Goal: Information Seeking & Learning: Check status

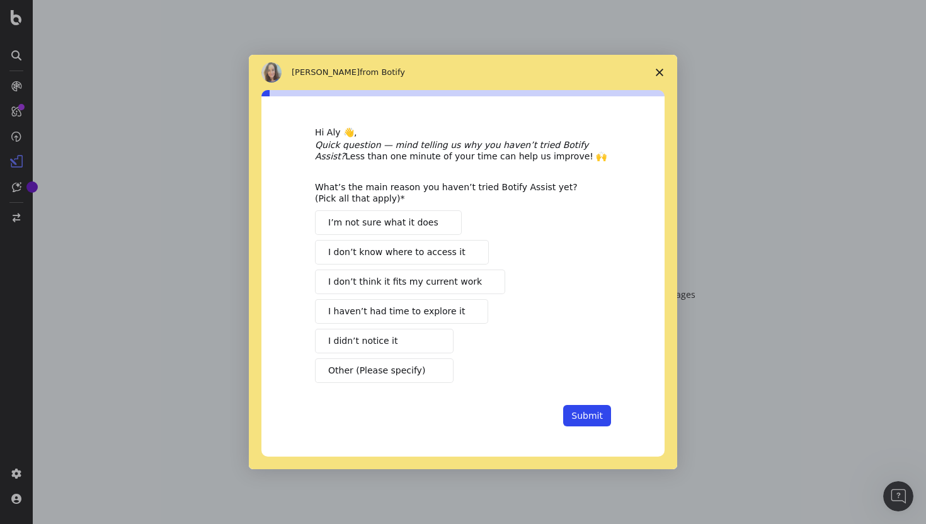
click at [656, 72] on icon "Close survey" at bounding box center [660, 73] width 8 height 8
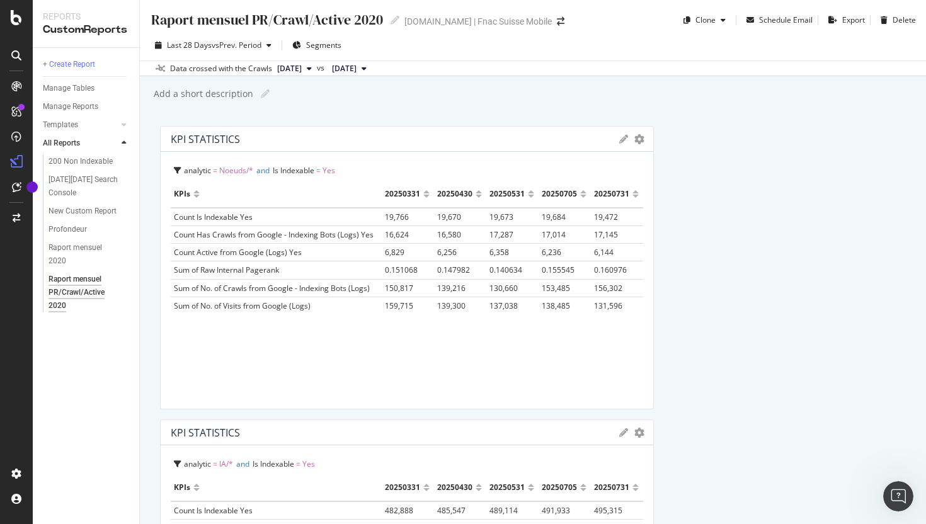
click at [312, 63] on div "Last 28 Days vs Prev. Period Segments Data crossed with the Crawls [DATE] vs [D…" at bounding box center [533, 53] width 786 height 46
click at [302, 64] on span "[DATE]" at bounding box center [289, 68] width 25 height 11
click at [403, 30] on div "Last 28 Days vs Prev. Period Segments Data crossed with the Crawls [DATE] vs [D…" at bounding box center [533, 53] width 786 height 46
